Goal: Information Seeking & Learning: Compare options

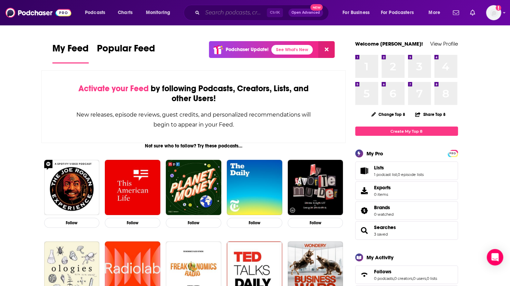
click at [218, 13] on input "Search podcasts, credits, & more..." at bounding box center [234, 12] width 64 height 11
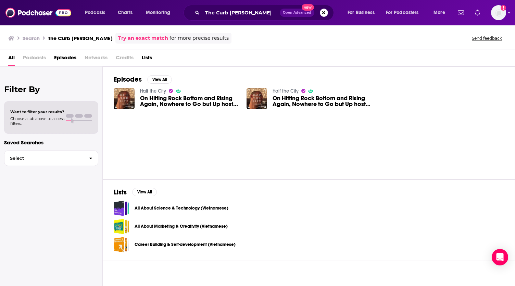
click at [79, 40] on h3 "The Curb [PERSON_NAME]" at bounding box center [80, 38] width 65 height 7
click at [34, 59] on span "Podcasts" at bounding box center [34, 59] width 23 height 14
click at [11, 59] on span "All" at bounding box center [11, 59] width 7 height 14
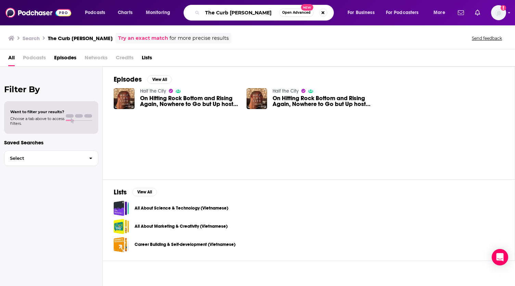
drag, startPoint x: 247, startPoint y: 13, endPoint x: 179, endPoint y: 15, distance: 68.1
click at [179, 15] on div "Podcasts Charts Monitoring The Curb [PERSON_NAME] Open Advanced New For Busines…" at bounding box center [265, 13] width 371 height 16
paste input "s"
type input "The Curbsiders"
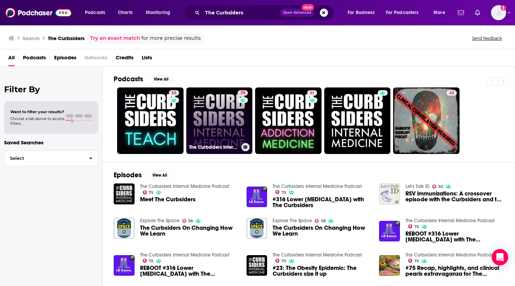
click at [215, 124] on link "75 The Curbsiders Internal Medicine Podcast" at bounding box center [219, 120] width 66 height 66
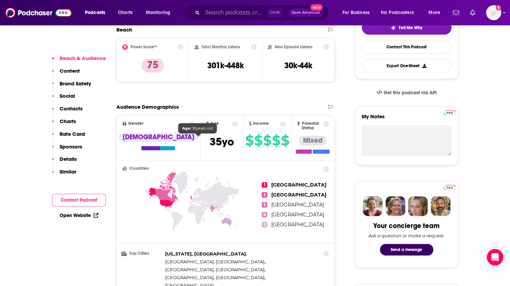
scroll to position [137, 0]
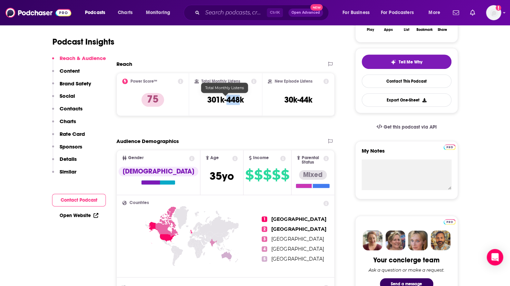
drag, startPoint x: 242, startPoint y: 99, endPoint x: 234, endPoint y: 101, distance: 7.8
click at [227, 101] on h3 "301k-448k" at bounding box center [225, 99] width 37 height 10
click at [239, 101] on h3 "301k-448k" at bounding box center [225, 99] width 37 height 10
drag, startPoint x: 245, startPoint y: 100, endPoint x: 203, endPoint y: 102, distance: 41.9
click at [203, 102] on div "Total Monthly Listens 301k-448k" at bounding box center [225, 93] width 62 height 31
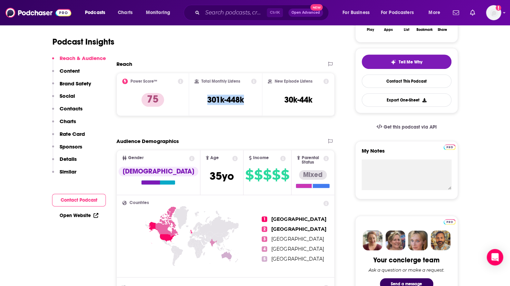
copy h3 "301k-448k"
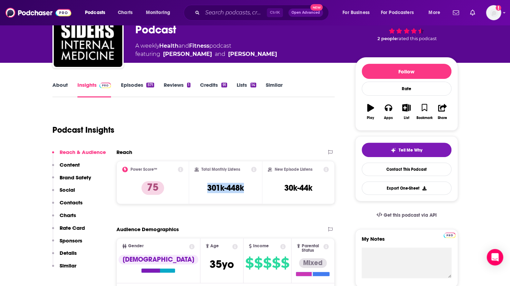
scroll to position [0, 0]
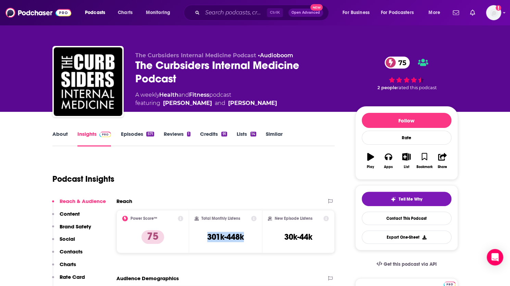
click at [56, 136] on link "About" at bounding box center [59, 138] width 15 height 16
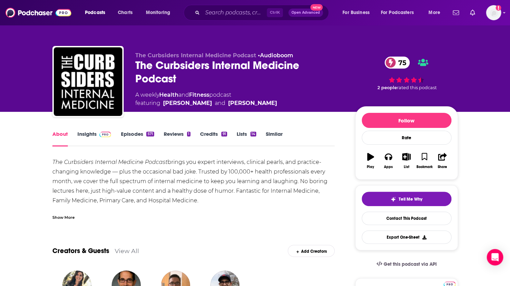
click at [129, 138] on link "Episodes 571" at bounding box center [137, 138] width 33 height 16
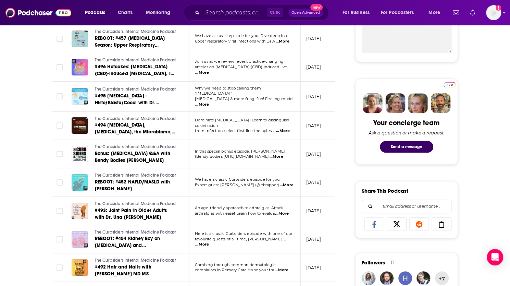
scroll to position [205, 0]
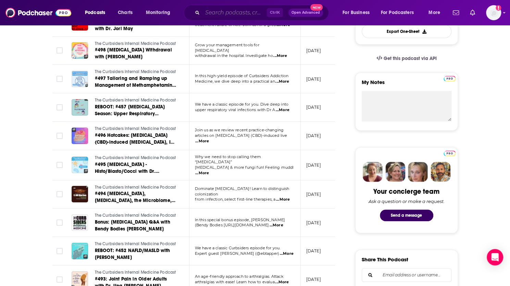
click at [230, 13] on input "Search podcasts, credits, & more..." at bounding box center [234, 12] width 64 height 11
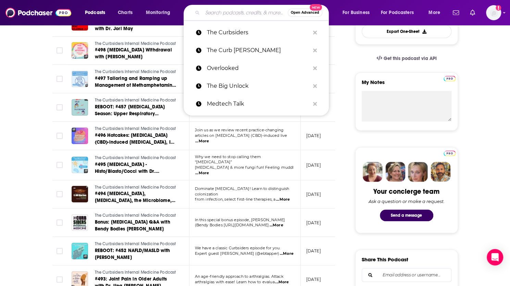
paste input "Women’s Healthcast"
type input "Women’s Healthcast"
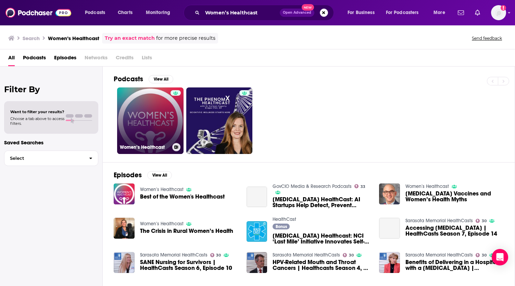
click at [137, 111] on link "Women’s Healthcast" at bounding box center [150, 120] width 66 height 66
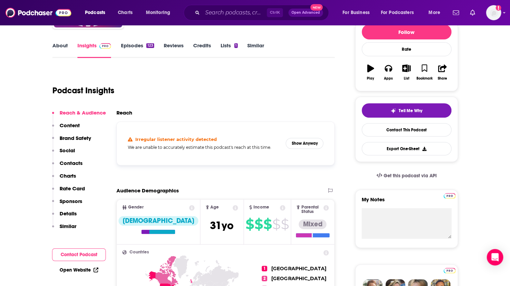
scroll to position [103, 0]
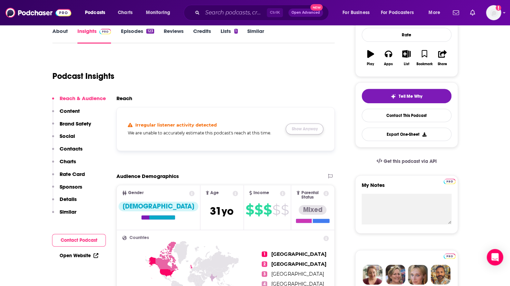
click at [301, 125] on button "Show Anyway" at bounding box center [305, 128] width 38 height 11
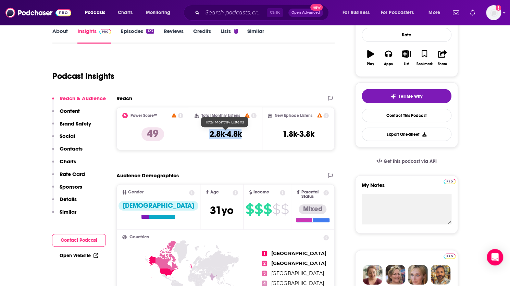
drag, startPoint x: 245, startPoint y: 133, endPoint x: 207, endPoint y: 138, distance: 38.0
click at [207, 138] on div "Total Monthly Listens 2.8k-4.8k" at bounding box center [225, 128] width 62 height 31
copy h3 "2.8k-4.8k"
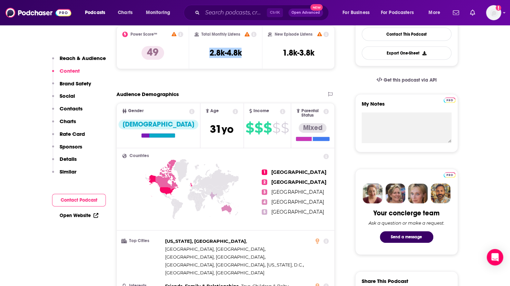
scroll to position [34, 0]
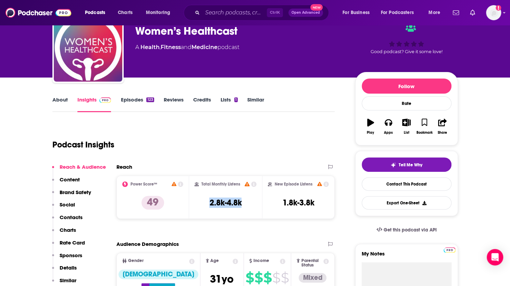
click at [63, 104] on link "About" at bounding box center [59, 104] width 15 height 16
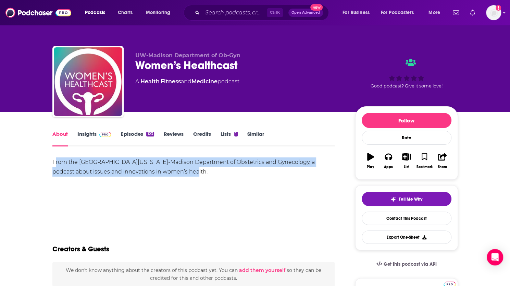
drag, startPoint x: 54, startPoint y: 162, endPoint x: 185, endPoint y: 176, distance: 131.5
click at [181, 176] on div "From the [GEOGRAPHIC_DATA][US_STATE]-Madison Department of Obstetrics and Gynec…" at bounding box center [193, 166] width 282 height 19
click at [186, 176] on div "From the [GEOGRAPHIC_DATA][US_STATE]-Madison Department of Obstetrics and Gynec…" at bounding box center [193, 166] width 282 height 19
drag, startPoint x: 140, startPoint y: 169, endPoint x: 39, endPoint y: 164, distance: 101.1
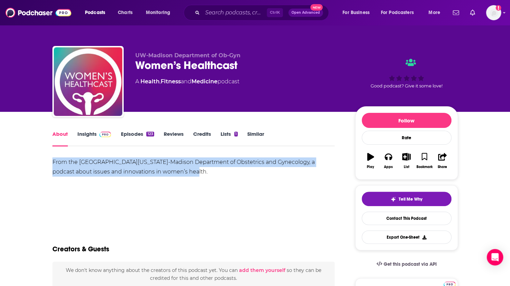
copy div "From the [GEOGRAPHIC_DATA][US_STATE]-Madison Department of Obstetrics and Gynec…"
drag, startPoint x: 207, startPoint y: 5, endPoint x: 214, endPoint y: 19, distance: 15.3
click at [207, 5] on div "Ctrl K Open Advanced New" at bounding box center [255, 13] width 145 height 16
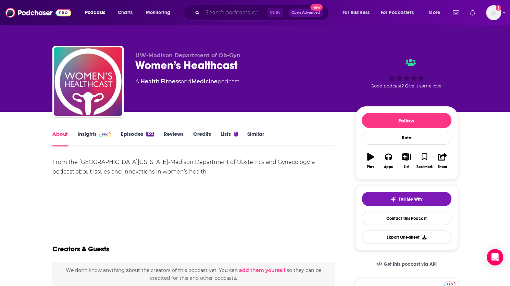
click at [216, 16] on input "Search podcasts, credits, & more..." at bounding box center [234, 12] width 64 height 11
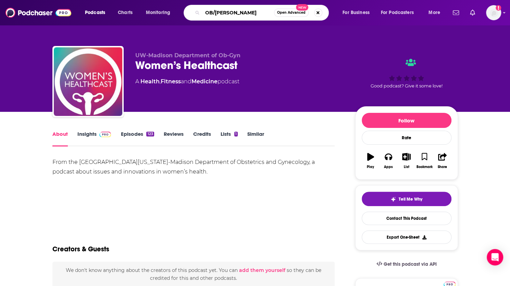
type input "OB/GYN Time"
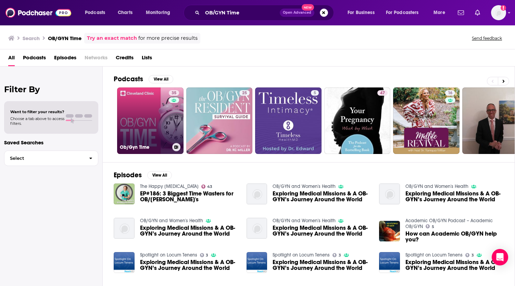
click at [176, 117] on div "35" at bounding box center [175, 116] width 12 height 53
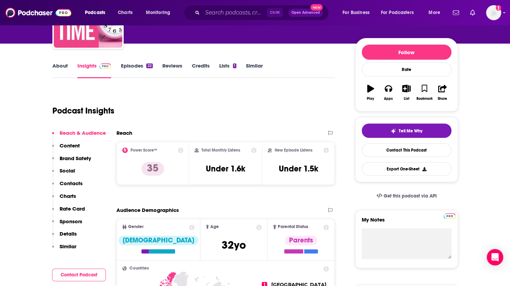
scroll to position [68, 0]
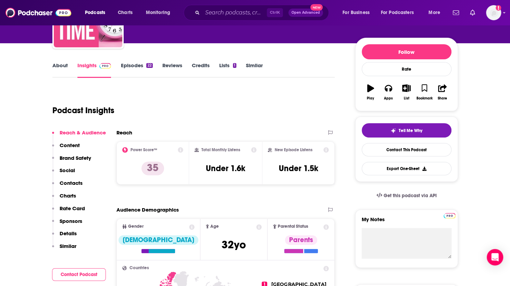
click at [55, 66] on link "About" at bounding box center [59, 70] width 15 height 16
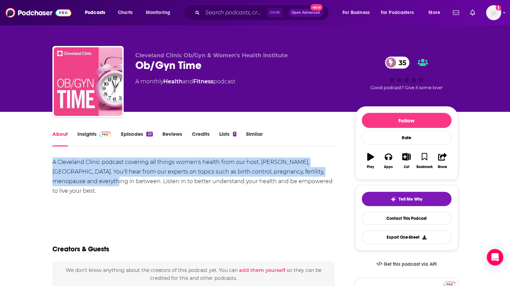
drag, startPoint x: 50, startPoint y: 162, endPoint x: 78, endPoint y: 185, distance: 36.6
copy div "A Cleveland Clinic podcast covering all things women's health from our host, [P…"
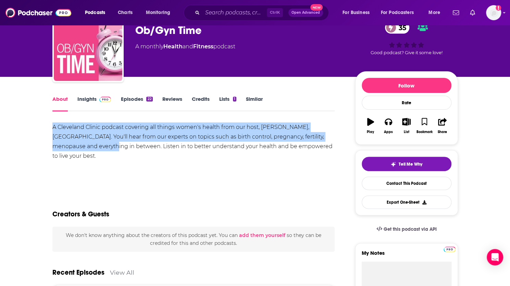
scroll to position [34, 0]
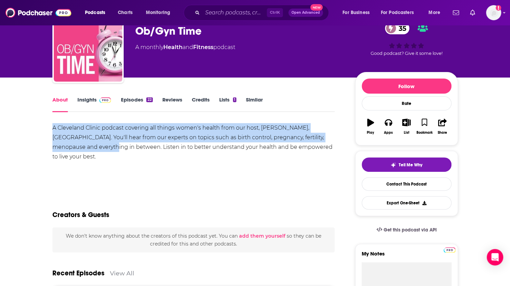
click at [96, 98] on link "Insights" at bounding box center [94, 104] width 34 height 16
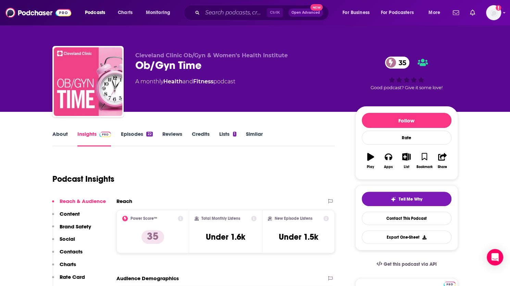
click at [132, 135] on link "Episodes 22" at bounding box center [137, 138] width 32 height 16
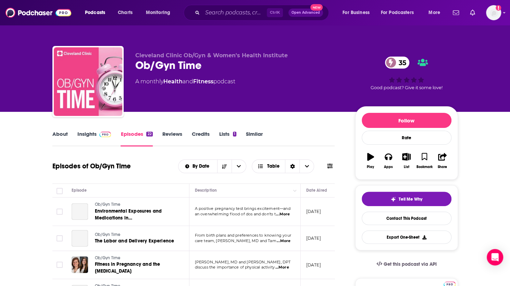
click at [83, 129] on div "About Insights Episodes 22 Reviews Credits Lists 1 Similar" at bounding box center [193, 137] width 282 height 17
click at [84, 134] on link "Insights" at bounding box center [94, 138] width 34 height 16
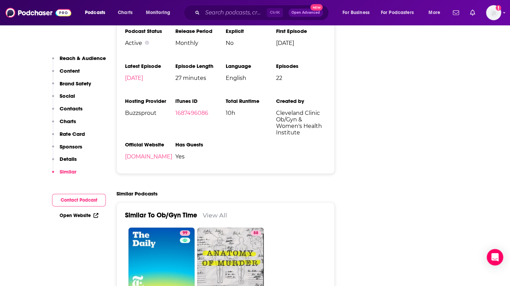
scroll to position [856, 0]
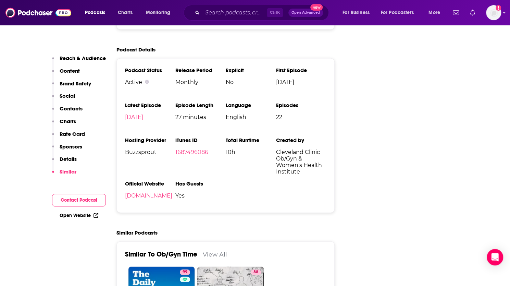
drag, startPoint x: 318, startPoint y: 170, endPoint x: 251, endPoint y: 150, distance: 70.3
click at [318, 170] on span "Cleveland Clinic Ob/Gyn & Women's Health Institute" at bounding box center [301, 162] width 50 height 26
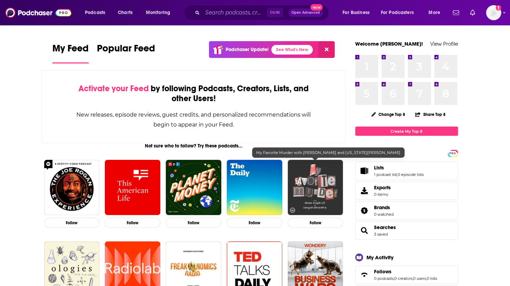
click at [316, 180] on img "My Favorite Murder with Karen Kilgariff and Georgia Hardstark" at bounding box center [315, 187] width 55 height 55
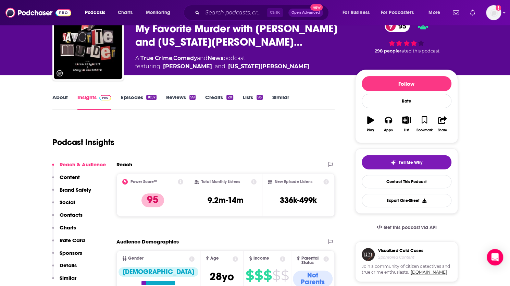
scroll to position [34, 0]
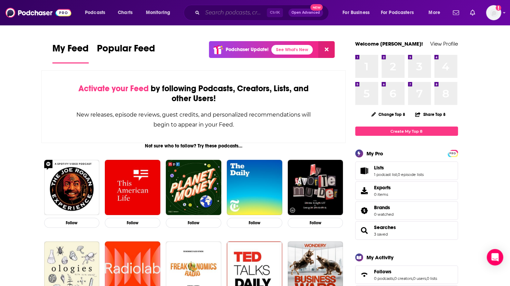
click at [219, 17] on input "Search podcasts, credits, & more..." at bounding box center [234, 12] width 64 height 11
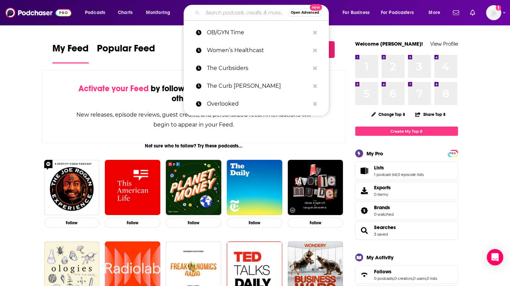
paste input "Speaking of Women’s Health Podcast"
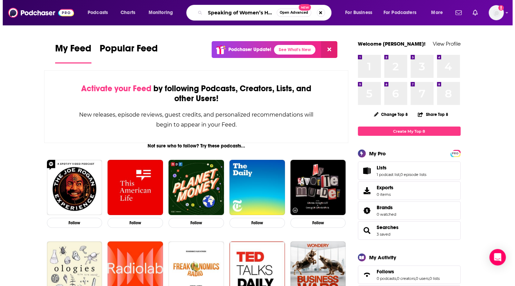
scroll to position [0, 29]
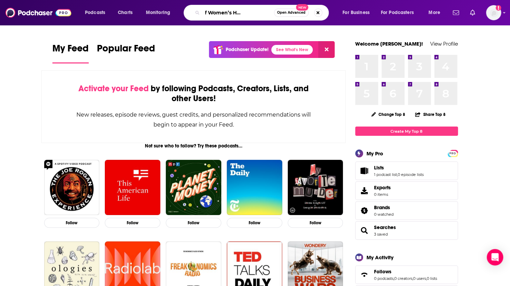
type input "Speaking of Women’s Health Podcast"
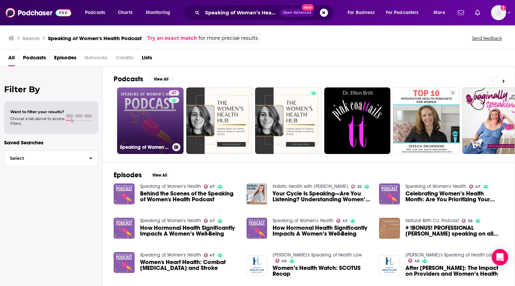
click at [153, 105] on link "47 Speaking of Women's Health" at bounding box center [150, 120] width 66 height 66
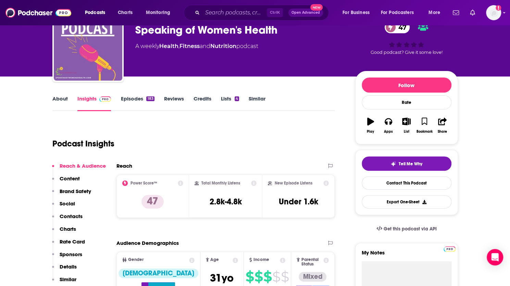
scroll to position [68, 0]
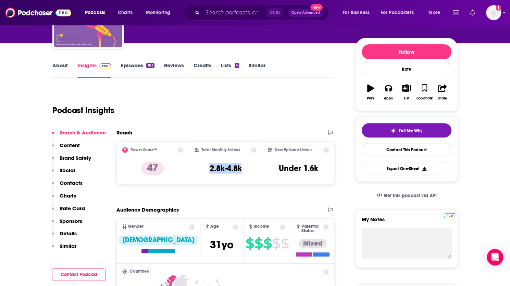
drag, startPoint x: 242, startPoint y: 172, endPoint x: 204, endPoint y: 168, distance: 38.6
click at [204, 168] on div "Total Monthly Listens 2.8k-4.8k" at bounding box center [225, 162] width 62 height 31
copy h3 "2.8k-4.8k"
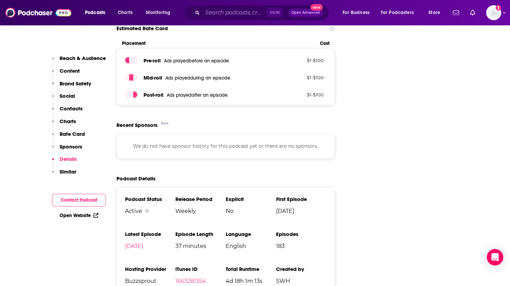
scroll to position [1095, 0]
